Goal: Task Accomplishment & Management: Complete application form

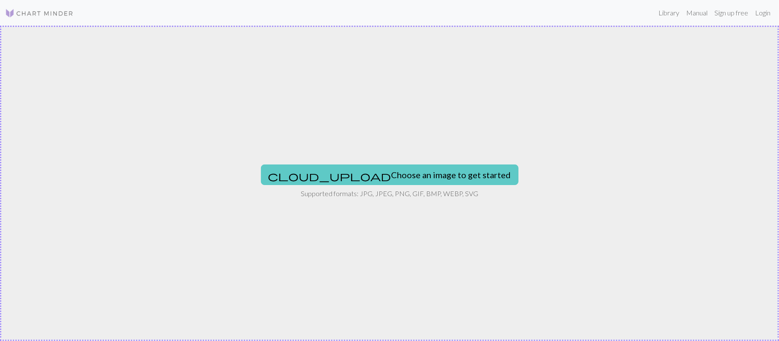
click at [396, 178] on button "cloud_upload Choose an image to get started" at bounding box center [389, 175] width 257 height 21
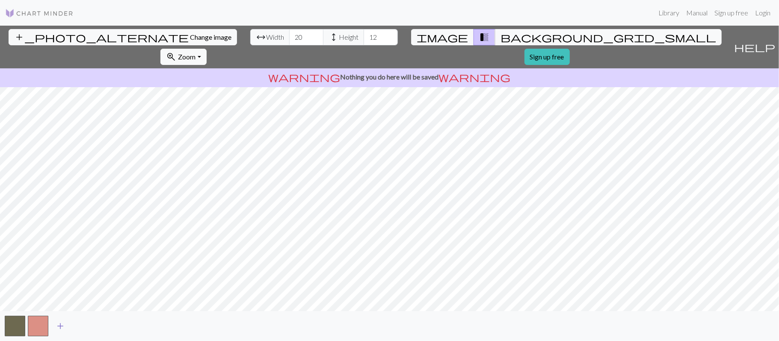
click at [54, 327] on button "add" at bounding box center [60, 326] width 21 height 16
click at [54, 327] on button "button" at bounding box center [61, 326] width 21 height 21
click at [86, 327] on span "add" at bounding box center [83, 326] width 10 height 12
click at [113, 331] on button "add" at bounding box center [106, 326] width 21 height 16
click at [132, 323] on span "add" at bounding box center [129, 326] width 10 height 12
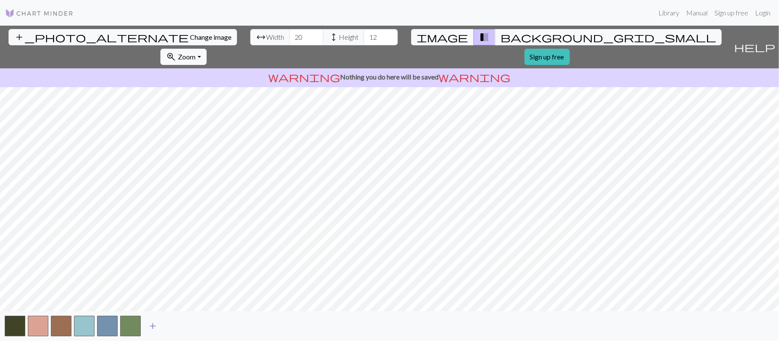
click at [151, 322] on span "add" at bounding box center [153, 326] width 10 height 12
click at [174, 322] on span "add" at bounding box center [176, 326] width 10 height 12
click at [199, 327] on span "add" at bounding box center [199, 326] width 10 height 12
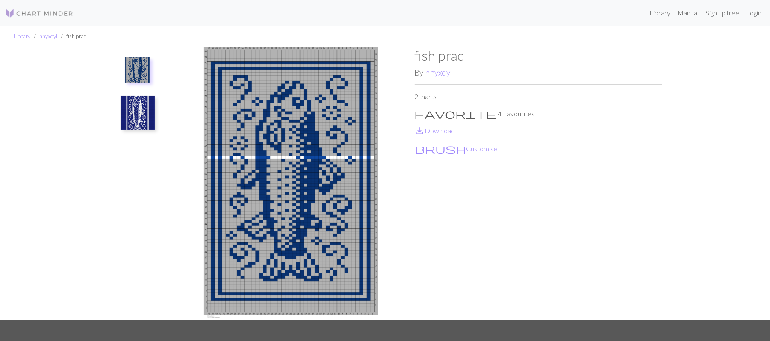
click at [497, 255] on div "fish prac By hnyxdyl 2 charts favorite 4 Favourites save_alt Download brush Cus…" at bounding box center [539, 183] width 248 height 273
click at [25, 13] on img at bounding box center [39, 13] width 68 height 10
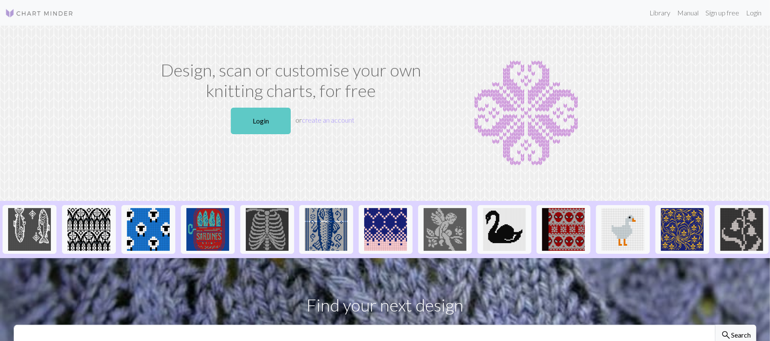
click at [274, 123] on link "Login" at bounding box center [261, 121] width 60 height 27
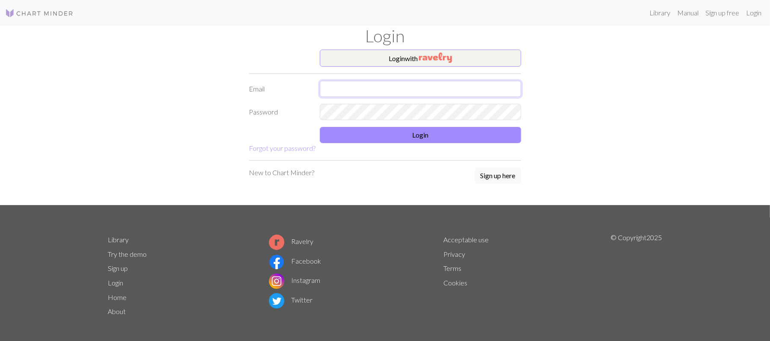
click at [412, 83] on input "text" at bounding box center [420, 89] width 201 height 16
click at [344, 89] on input "text" at bounding box center [420, 89] width 201 height 16
click at [200, 95] on div "Login with Email Password Login Forgot your password? New to Chart Minder? Sign…" at bounding box center [385, 128] width 565 height 156
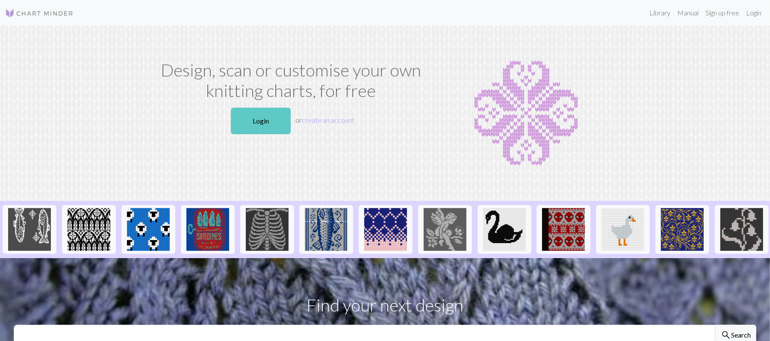
click at [267, 126] on link "Login" at bounding box center [261, 121] width 60 height 27
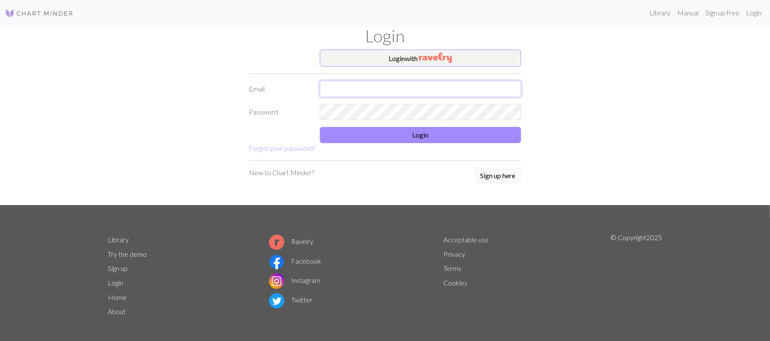
click at [422, 89] on input "text" at bounding box center [420, 89] width 201 height 16
click at [181, 157] on div "Login with Email Password Login Forgot your password? New to Chart Minder? Sign…" at bounding box center [385, 128] width 565 height 156
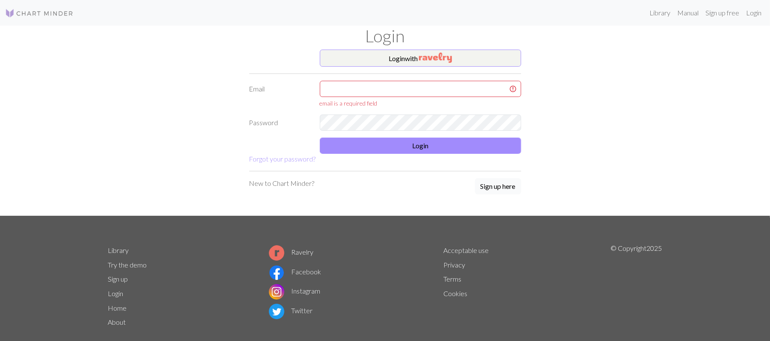
click at [502, 182] on button "Sign up here" at bounding box center [498, 186] width 46 height 16
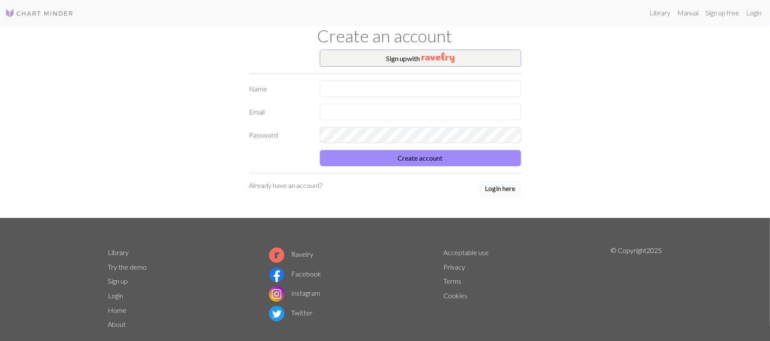
click at [502, 181] on div "Sign up with Name Email Password Create account Already have an account? Login …" at bounding box center [385, 134] width 282 height 169
click at [517, 195] on button "Login here" at bounding box center [500, 188] width 41 height 16
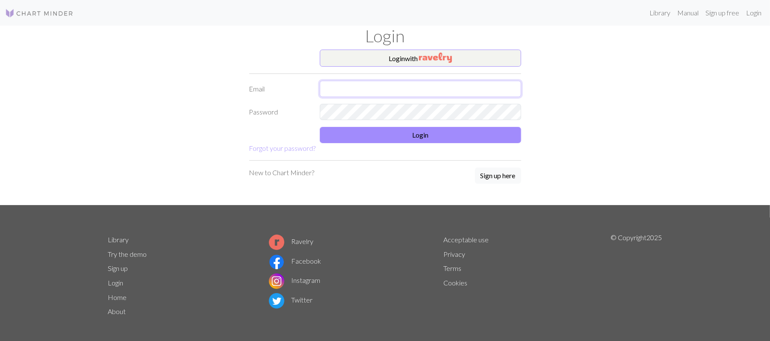
click at [397, 96] on input "text" at bounding box center [420, 89] width 201 height 16
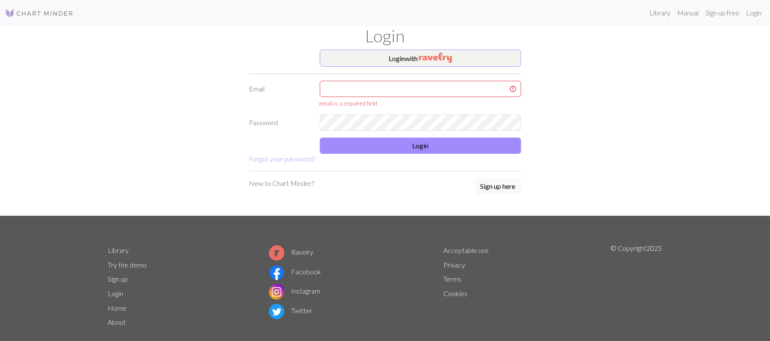
click at [115, 188] on div "Login with Email email is a required field Password Login Forgot your password?…" at bounding box center [385, 133] width 565 height 166
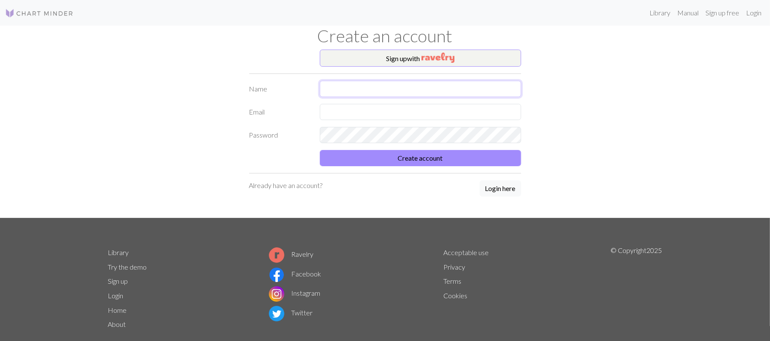
click at [372, 86] on input "text" at bounding box center [420, 89] width 201 height 16
type input "car"
click at [331, 105] on input "text" at bounding box center [420, 112] width 201 height 16
type input "[EMAIL_ADDRESS][DOMAIN_NAME]"
click at [366, 150] on form "Name car Email [EMAIL_ADDRESS][DOMAIN_NAME] Password Create account" at bounding box center [385, 124] width 272 height 86
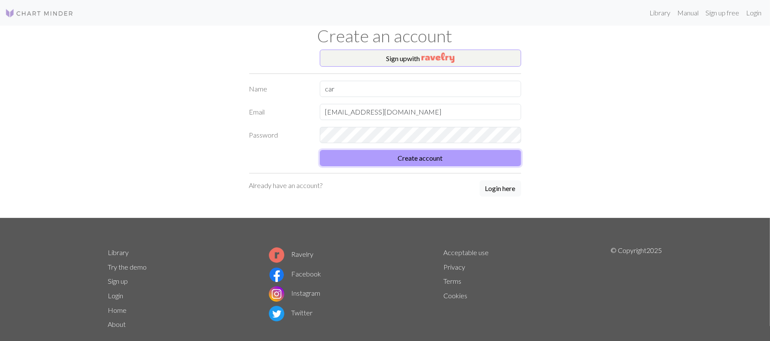
click at [428, 166] on button "Create account" at bounding box center [420, 158] width 201 height 16
